Goal: Find specific page/section: Find specific page/section

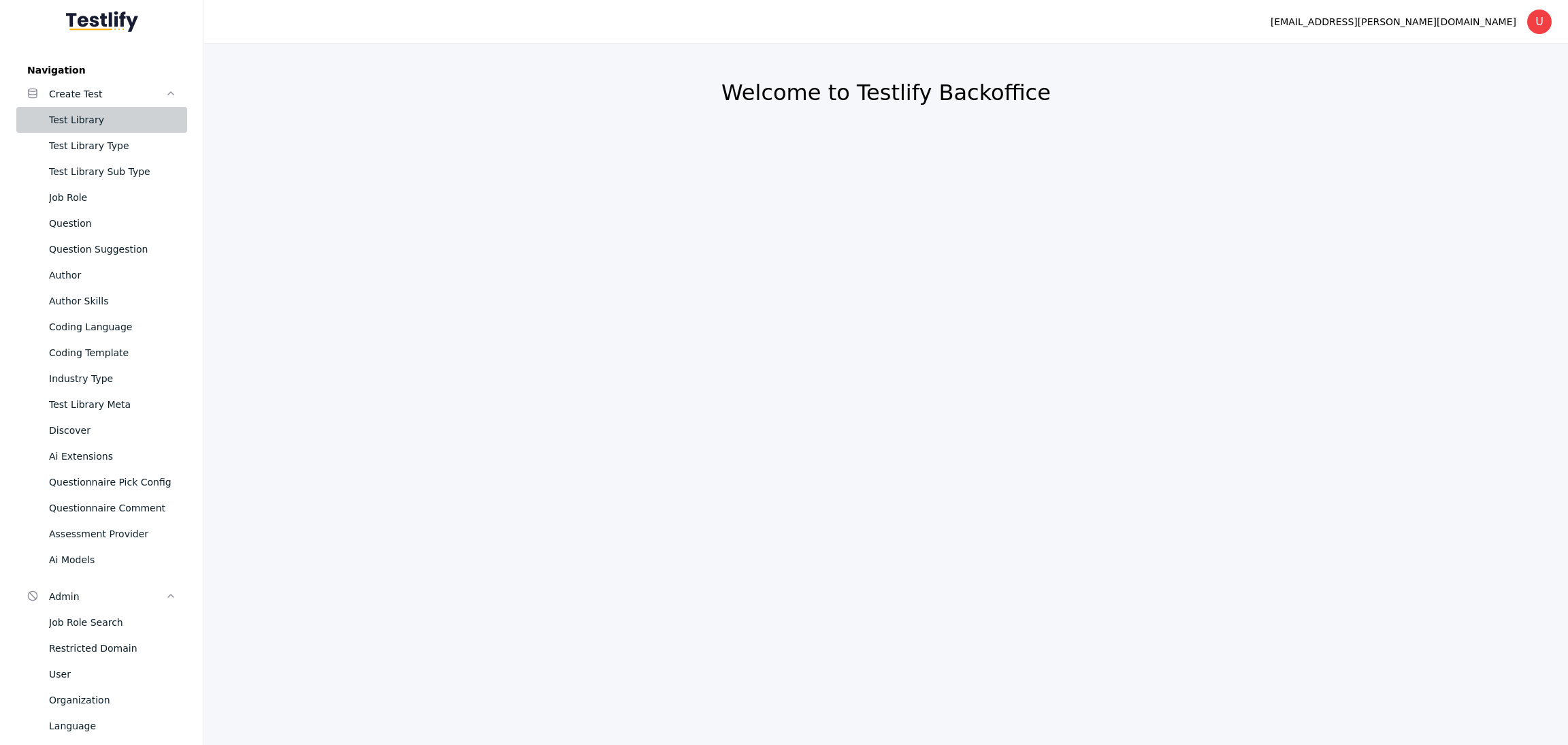
click at [68, 112] on div "Test Library" at bounding box center [112, 120] width 127 height 17
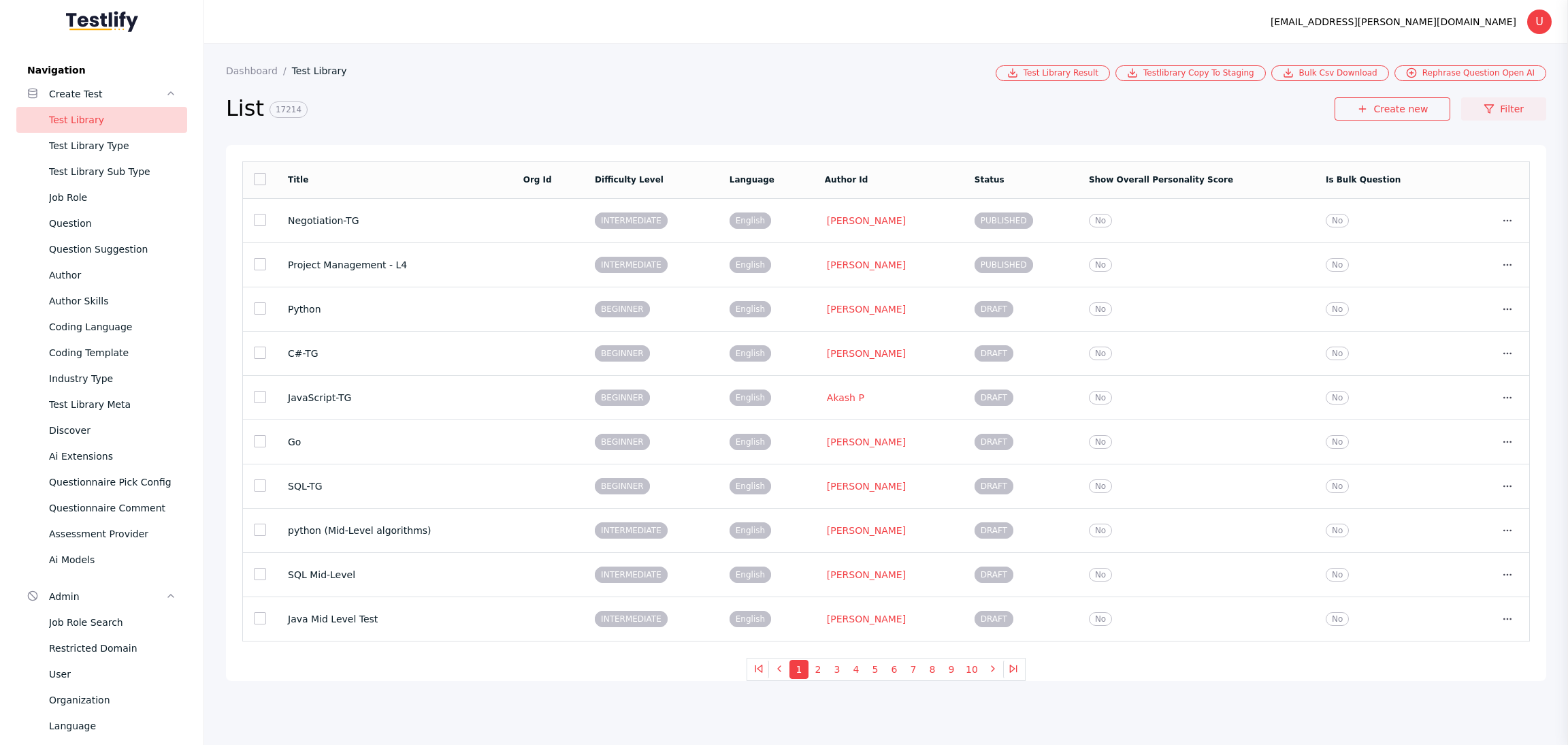
click at [1513, 98] on link "Filter" at bounding box center [1504, 109] width 85 height 23
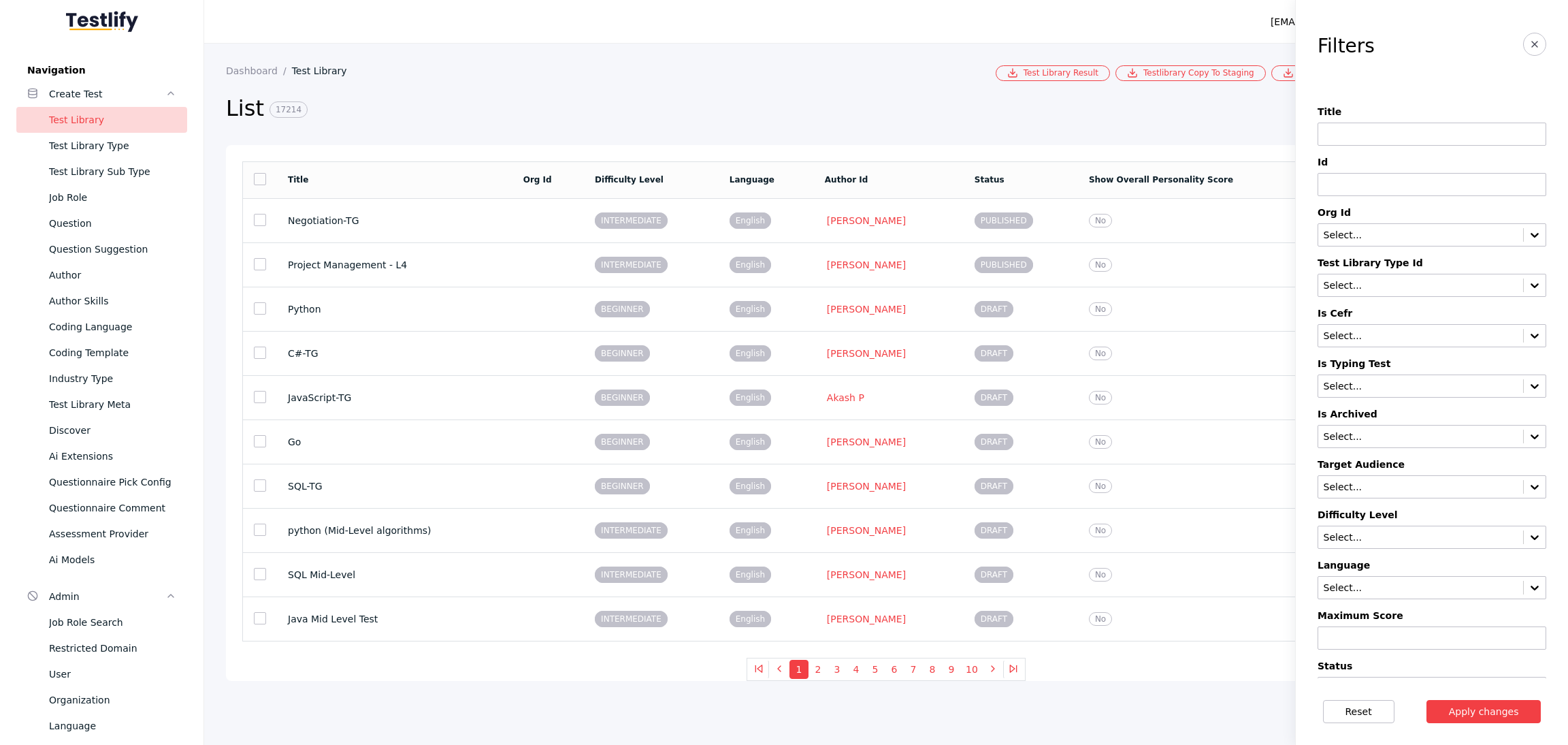
click at [1350, 134] on input at bounding box center [1432, 134] width 229 height 23
type input "**********"
click at [1490, 709] on button "Apply changes" at bounding box center [1484, 712] width 115 height 23
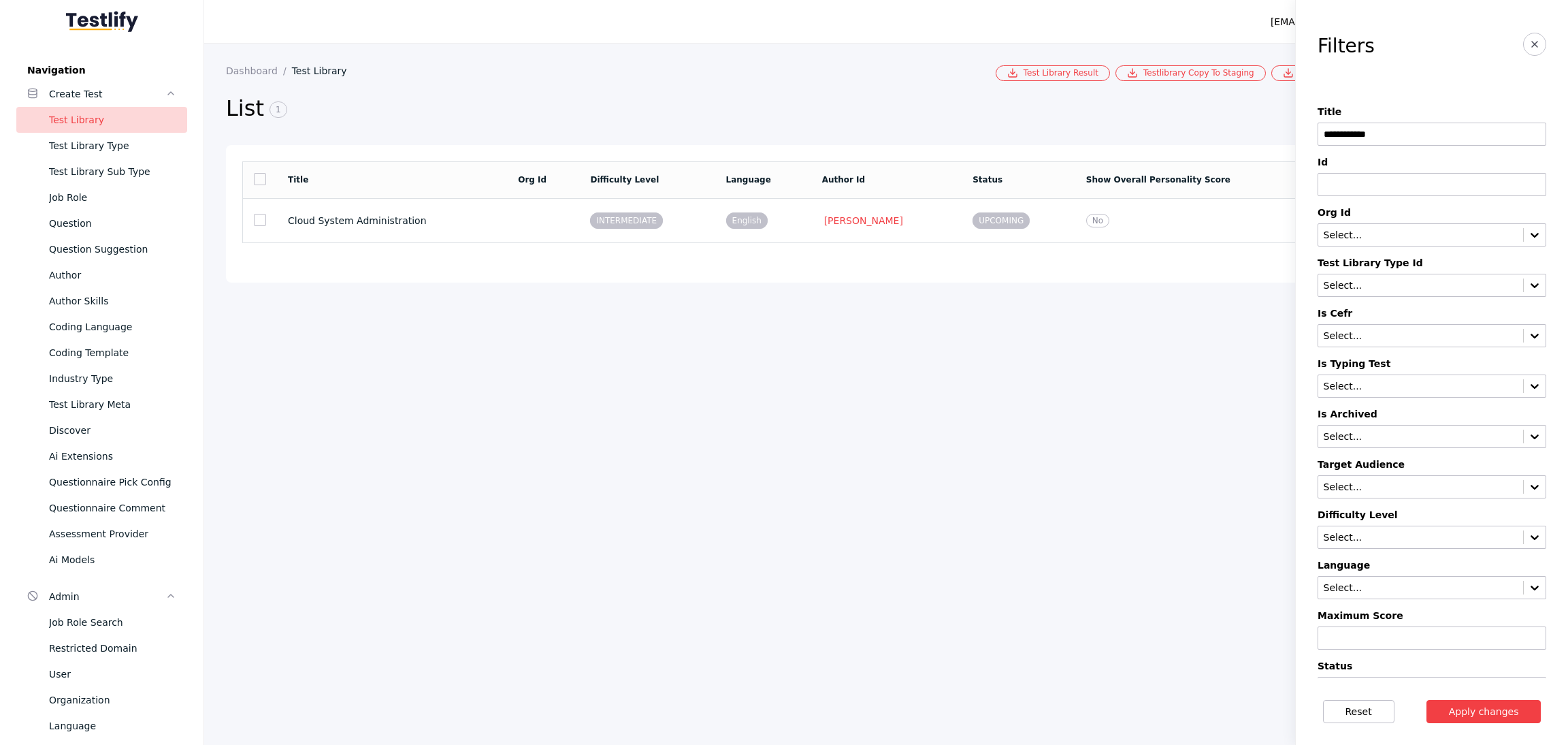
drag, startPoint x: 372, startPoint y: 217, endPoint x: 390, endPoint y: 217, distance: 18.0
click at [372, 217] on section "Cloud System Administration" at bounding box center [392, 220] width 208 height 11
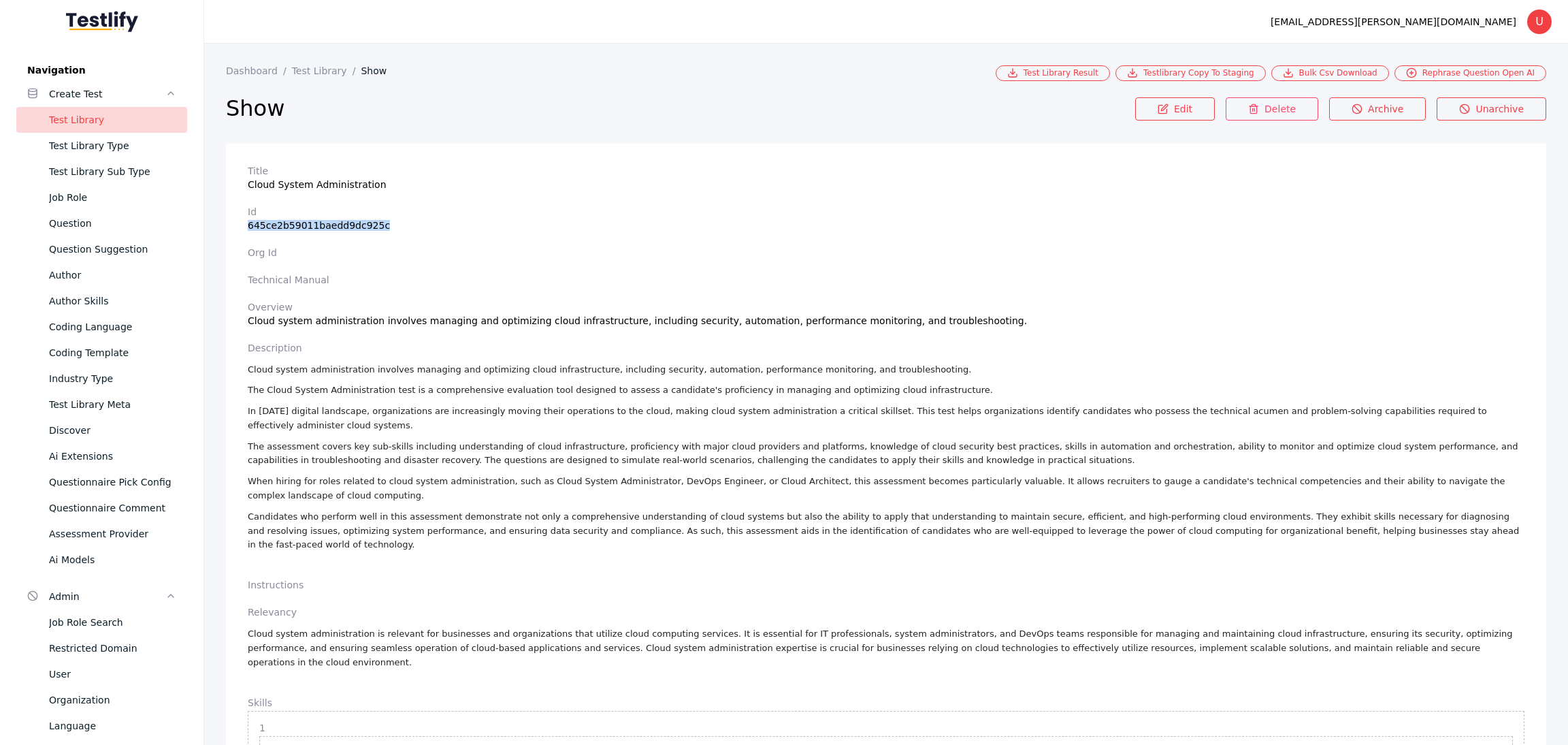
drag, startPoint x: 249, startPoint y: 229, endPoint x: 388, endPoint y: 227, distance: 139.0
click at [388, 227] on section "Id 645ce2b59011baedd9dc925c" at bounding box center [886, 219] width 1277 height 25
copy section "645ce2b59011baedd9dc925c"
click at [439, 209] on label "Id" at bounding box center [886, 212] width 1277 height 11
drag, startPoint x: 248, startPoint y: 226, endPoint x: 386, endPoint y: 221, distance: 138.1
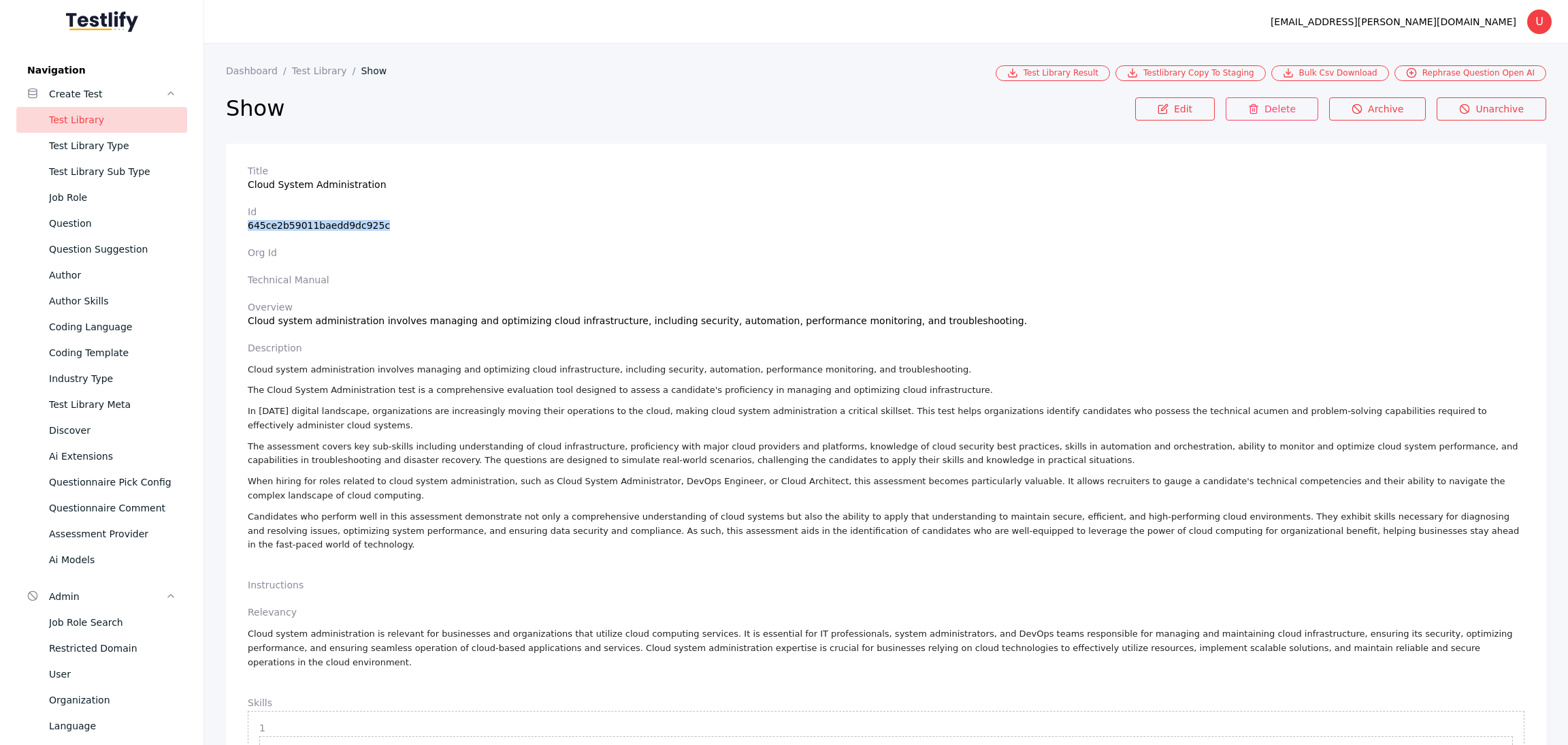
click at [386, 221] on section "Id 645ce2b59011baedd9dc925c" at bounding box center [886, 219] width 1277 height 25
copy section "645ce2b59011baedd9dc925c"
